Goal: Information Seeking & Learning: Learn about a topic

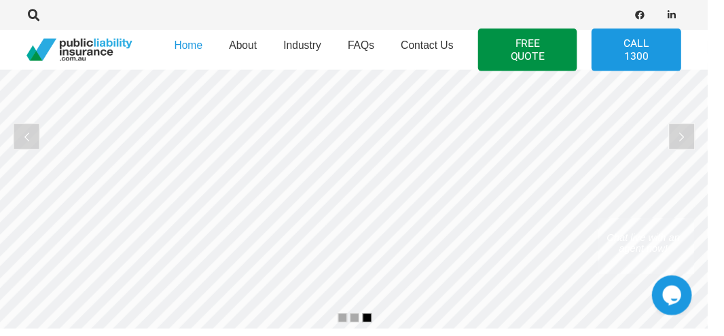
scroll to position [158, 0]
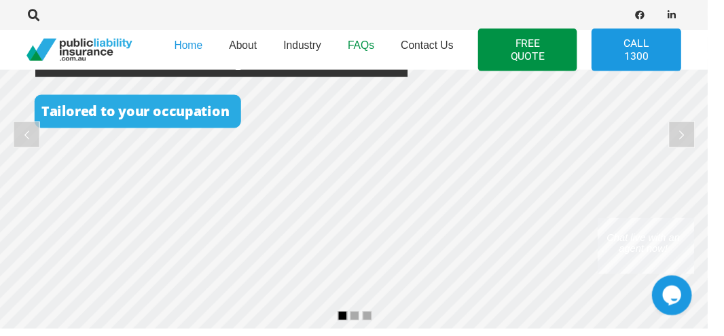
click at [381, 50] on span "FAQs" at bounding box center [369, 47] width 27 height 12
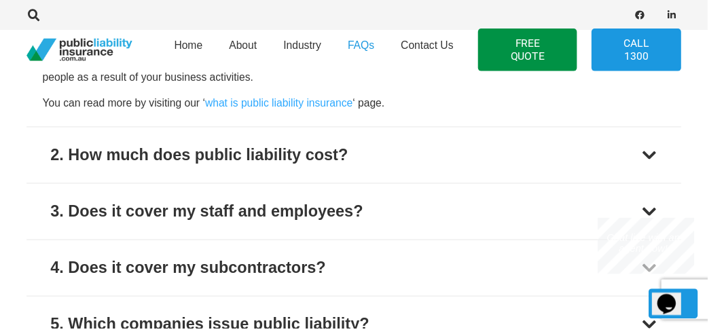
scroll to position [612, 0]
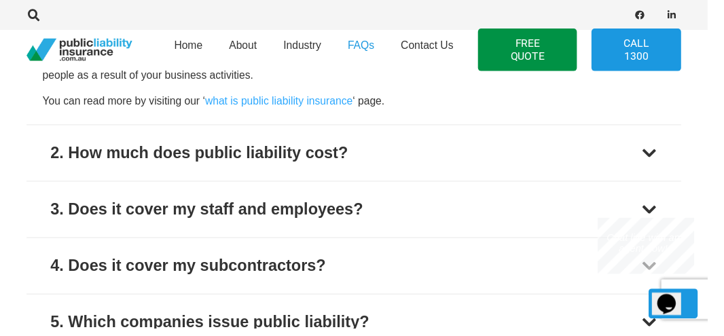
click at [658, 145] on button "2. How much does public liability cost?" at bounding box center [362, 156] width 670 height 57
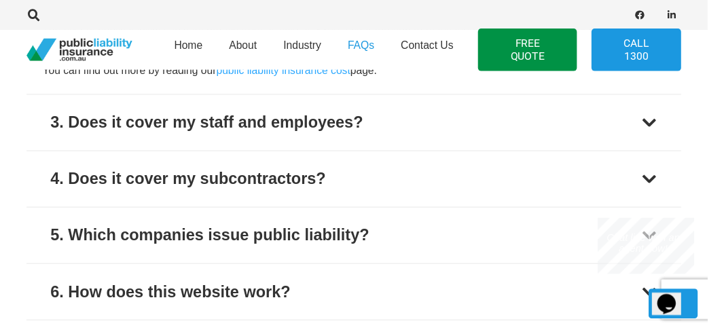
scroll to position [702, 0]
click at [661, 128] on div at bounding box center [664, 125] width 16 height 16
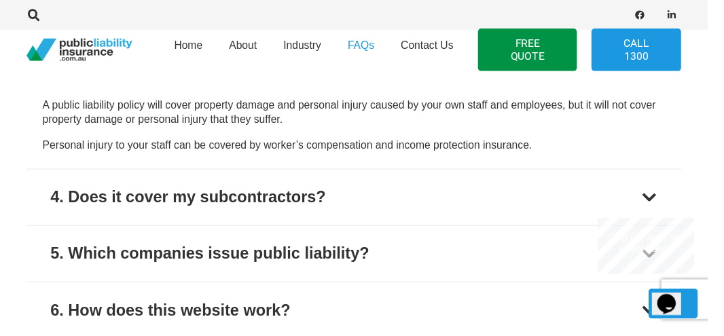
scroll to position [686, 0]
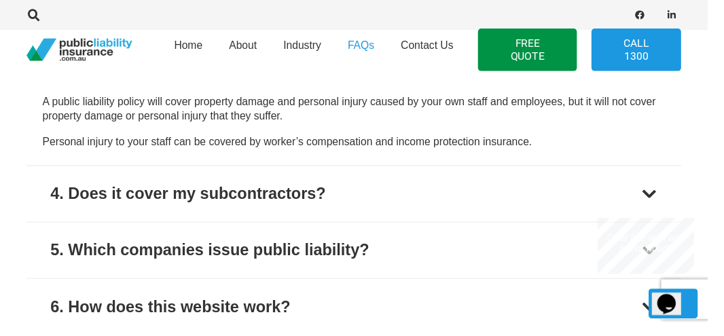
click at [660, 196] on div at bounding box center [664, 198] width 16 height 16
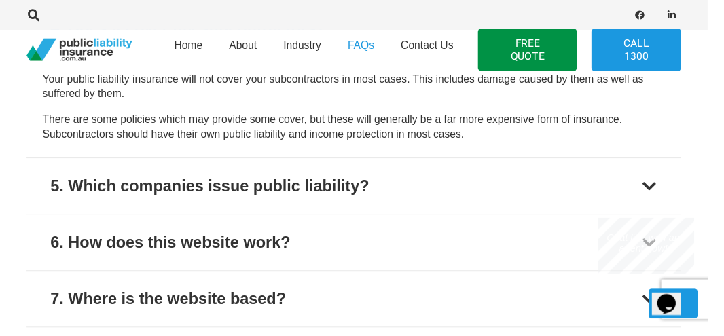
scroll to position [770, 0]
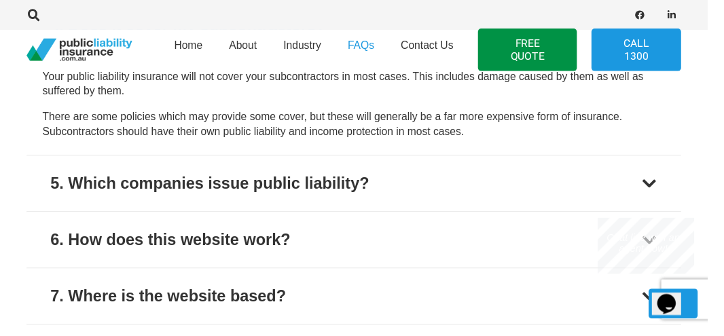
click at [673, 185] on button "5. Which companies issue public liability?" at bounding box center [362, 187] width 670 height 57
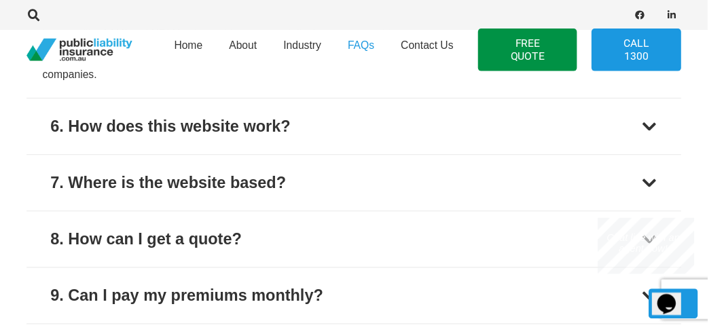
scroll to position [886, 0]
click at [667, 128] on div at bounding box center [664, 129] width 16 height 16
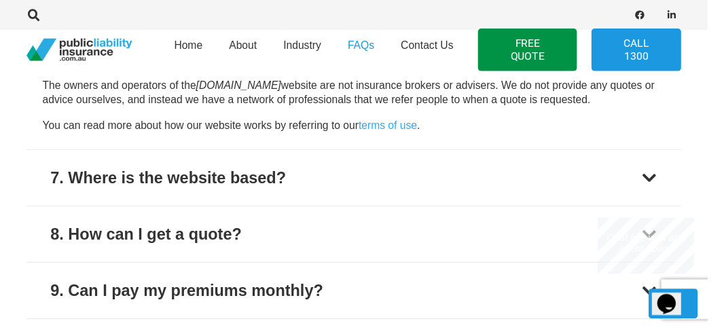
scroll to position [879, 0]
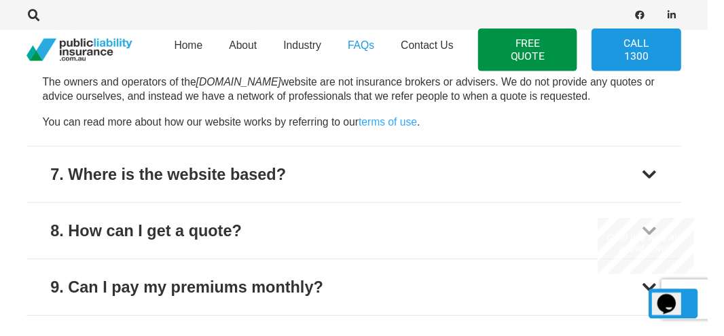
click at [667, 173] on div at bounding box center [664, 179] width 16 height 16
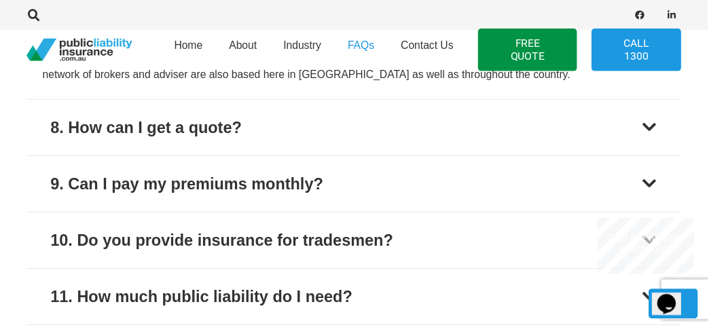
scroll to position [963, 0]
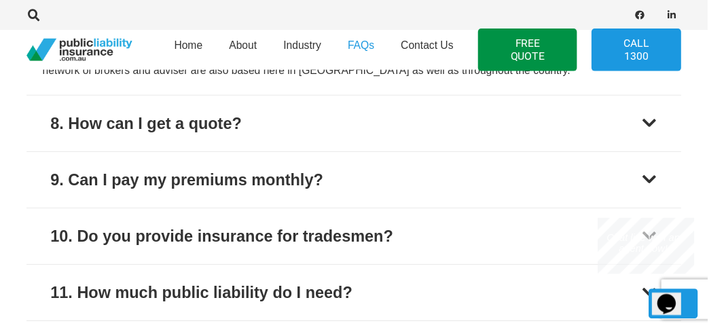
click at [662, 176] on div at bounding box center [664, 184] width 16 height 16
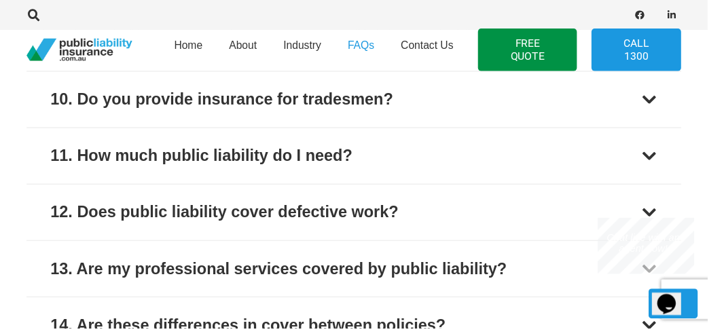
scroll to position [1150, 0]
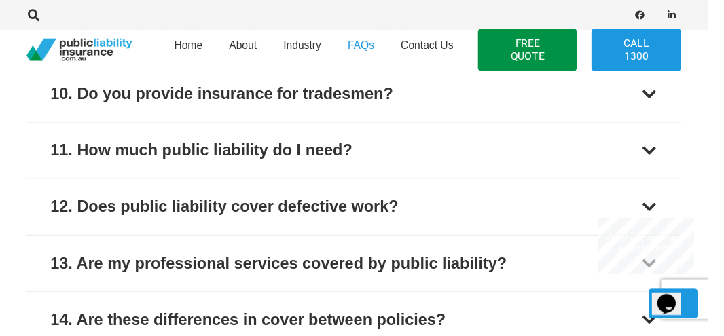
click at [665, 152] on div at bounding box center [664, 154] width 16 height 16
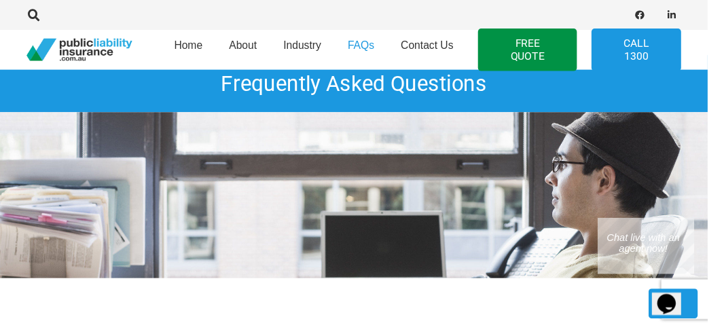
scroll to position [0, 0]
